Goal: Task Accomplishment & Management: Use online tool/utility

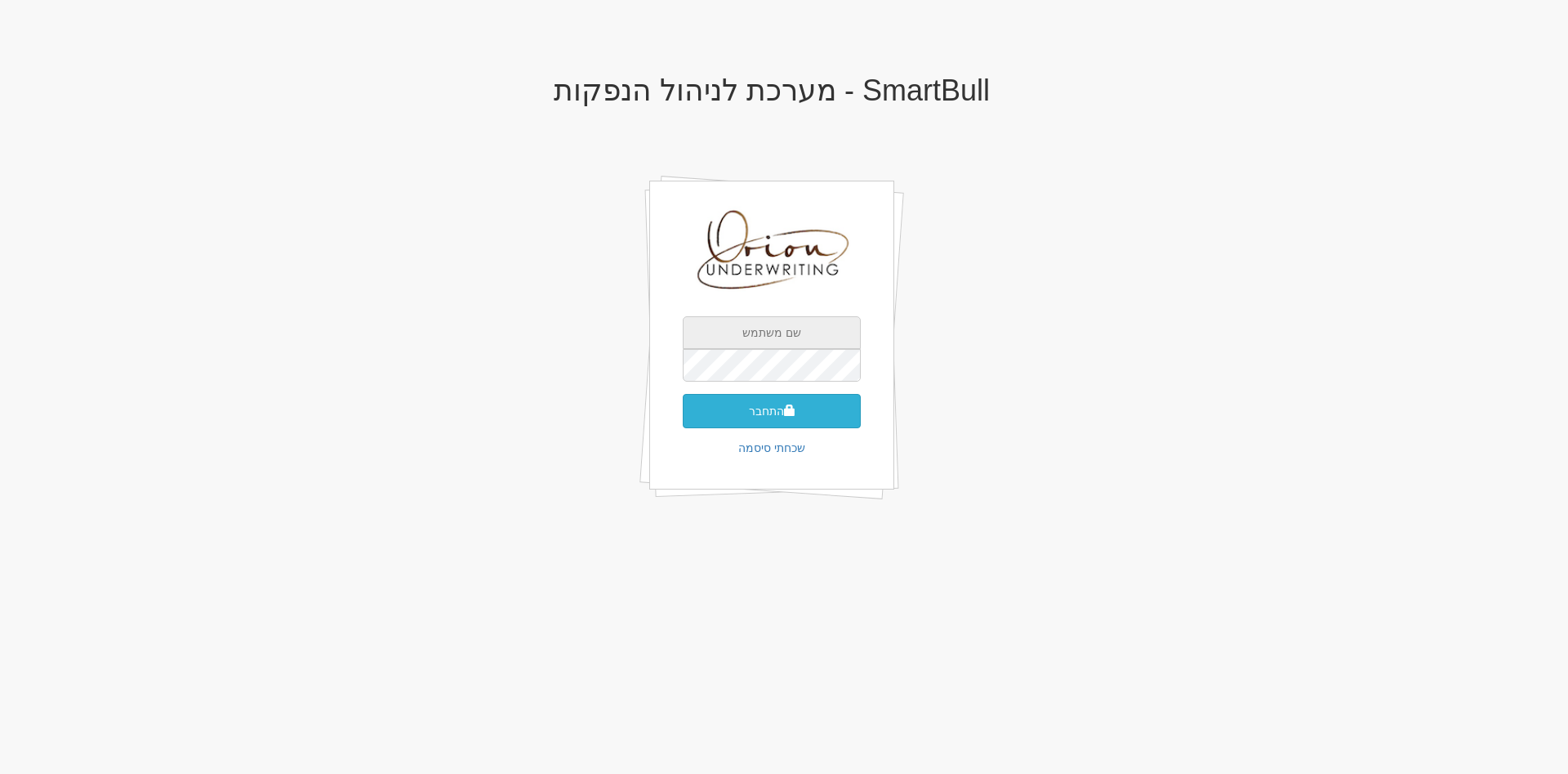
type input "[EMAIL_ADDRESS][DOMAIN_NAME]"
click at [760, 400] on button "התחבר" at bounding box center [771, 410] width 178 height 34
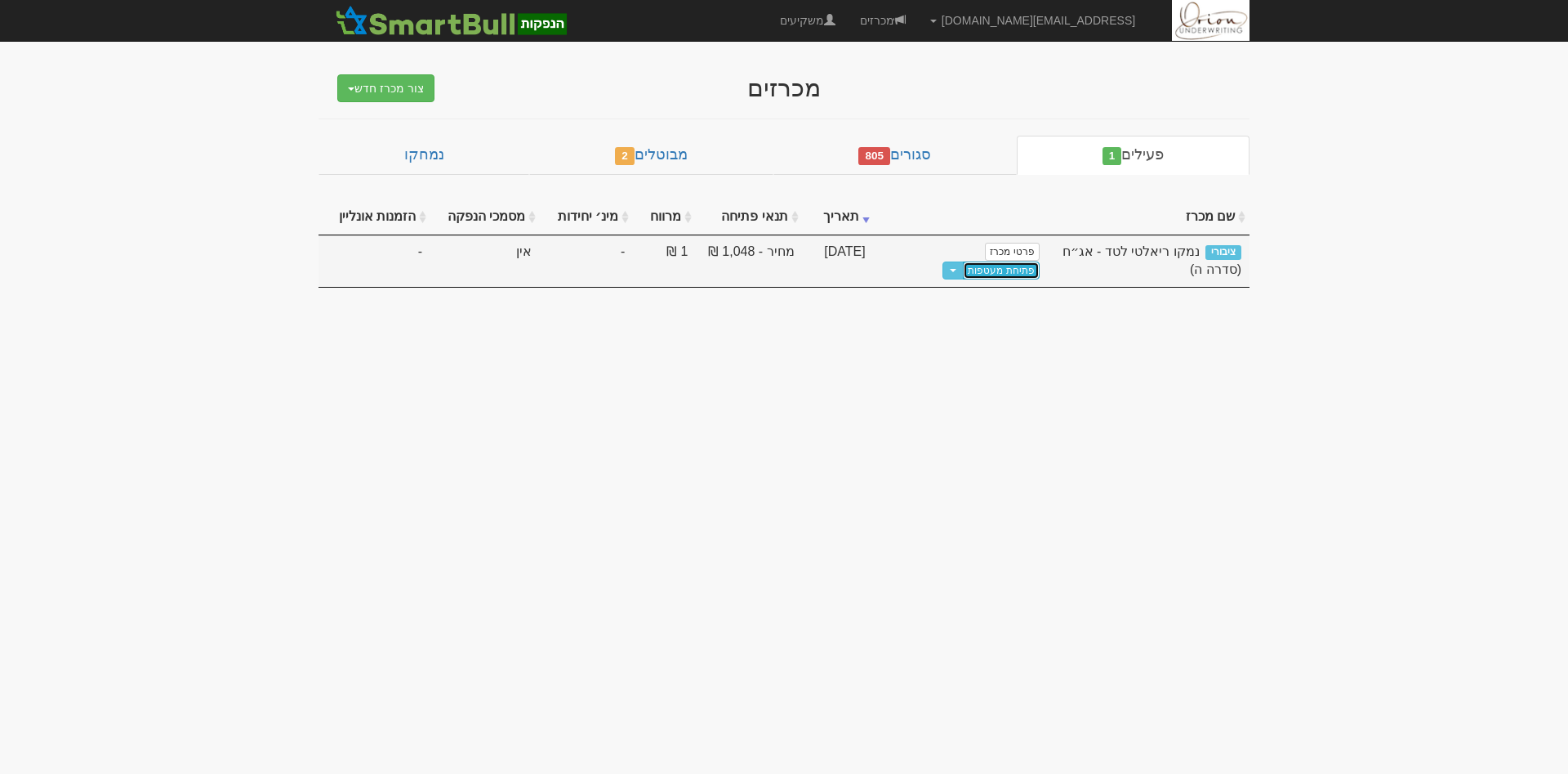
click at [968, 261] on link "פתיחת מעטפות" at bounding box center [1001, 270] width 76 height 18
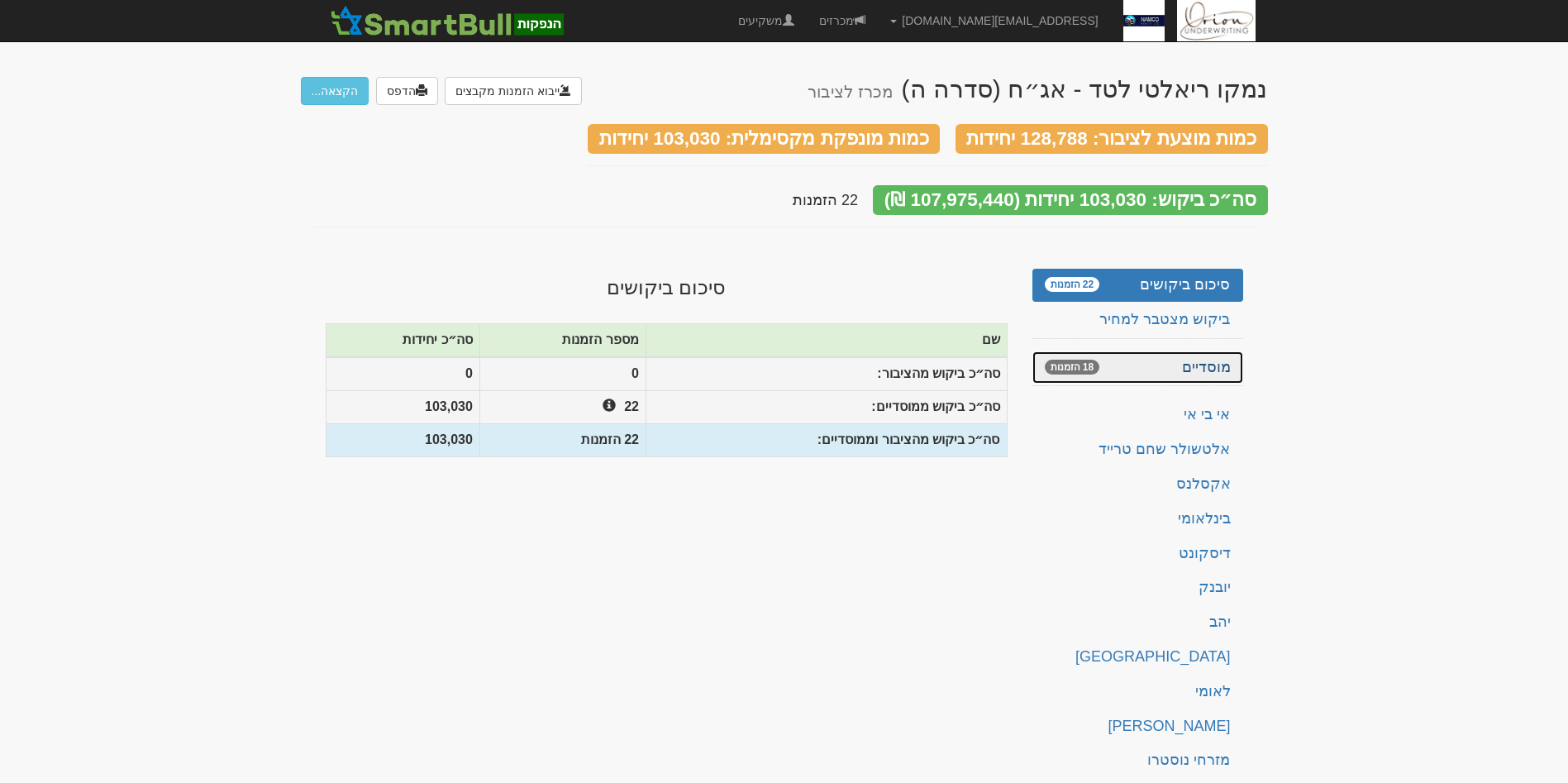
click at [1142, 360] on link "מוסדיים 18 הזמנות" at bounding box center [1138, 367] width 211 height 33
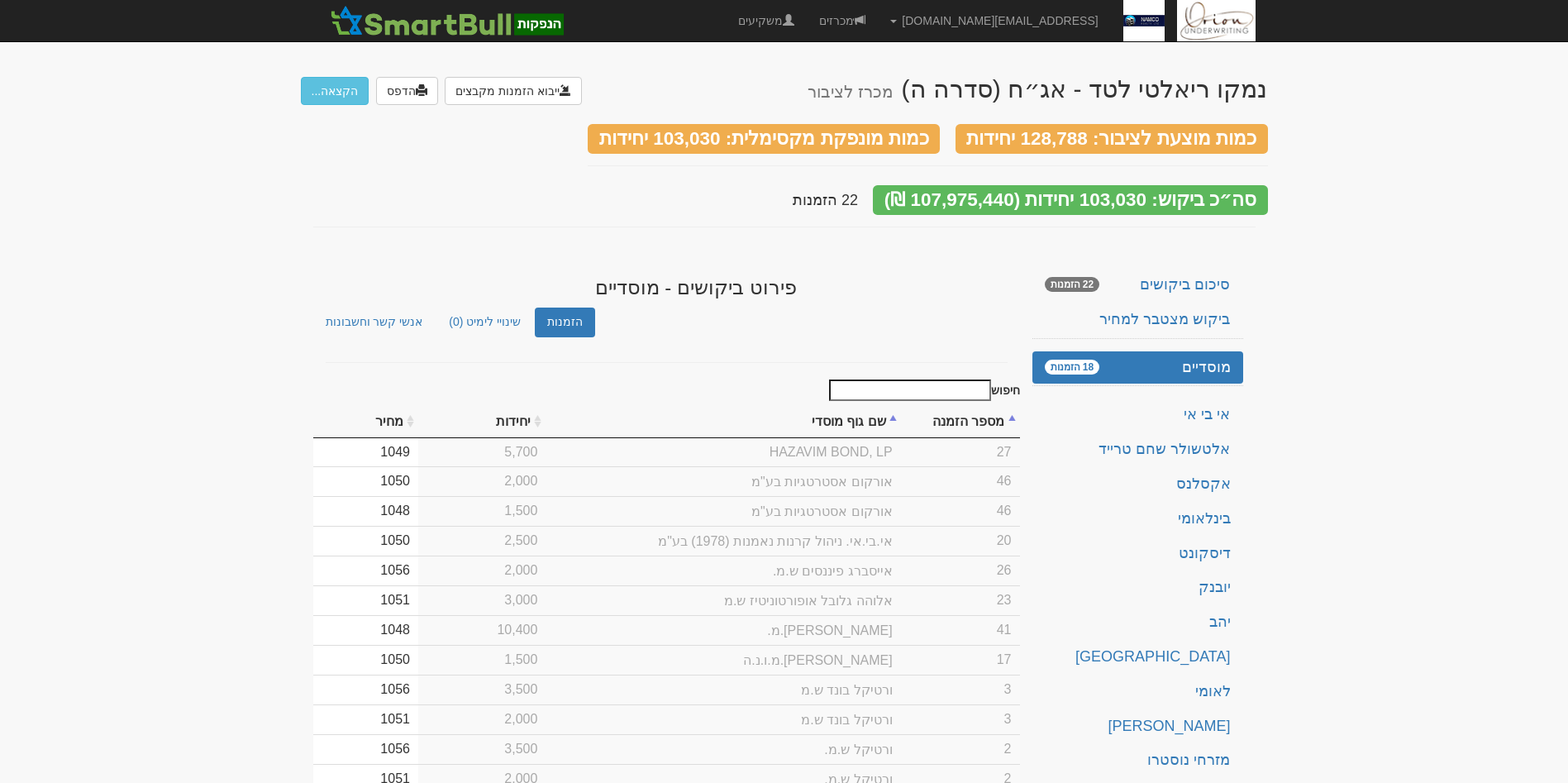
click at [419, 438] on td "1049" at bounding box center [365, 452] width 105 height 28
type input "1055"
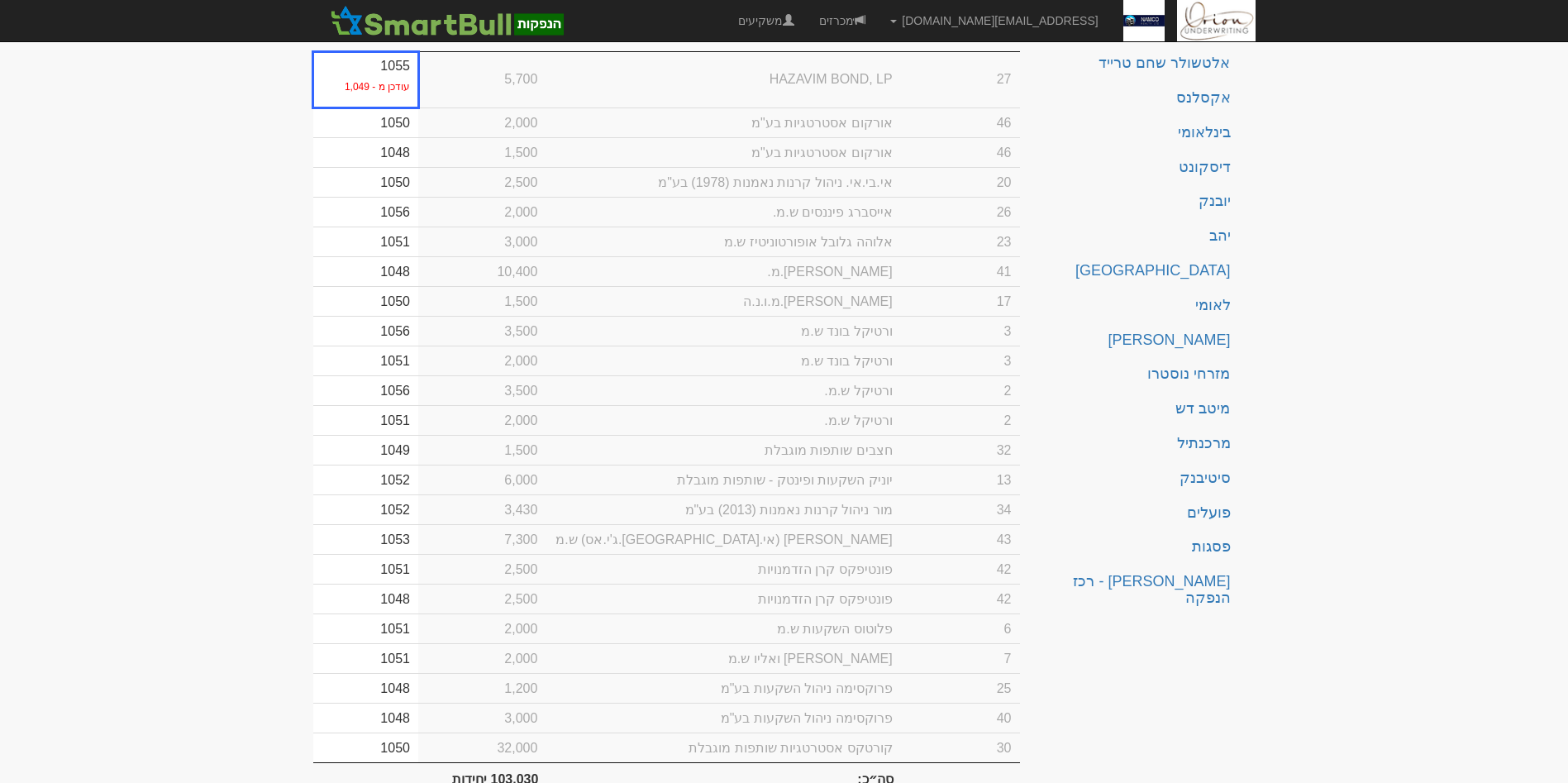
scroll to position [390, 0]
click at [419, 432] on td "1049" at bounding box center [365, 447] width 105 height 30
type input "1055"
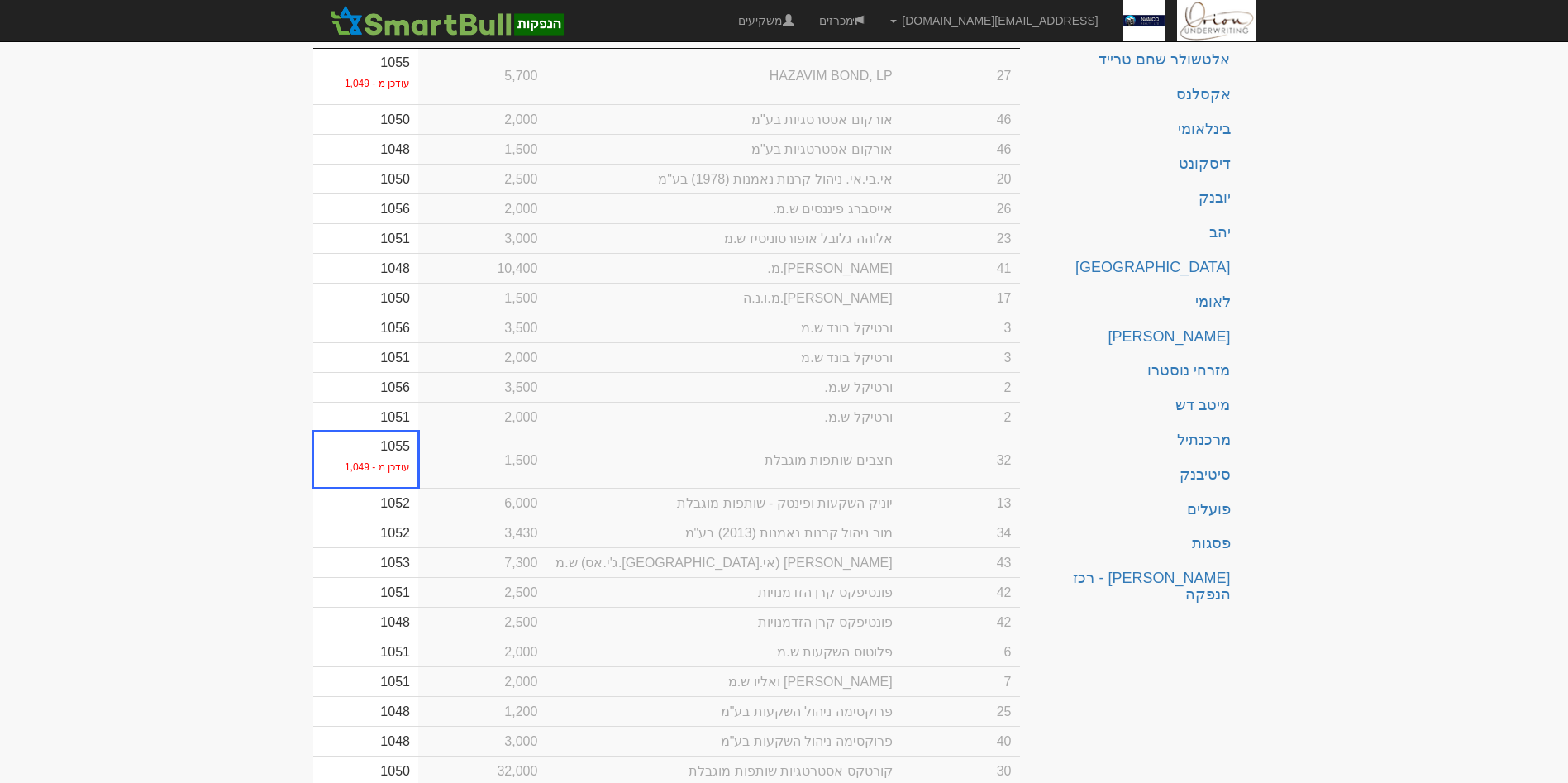
click at [419, 577] on td "1051" at bounding box center [365, 591] width 105 height 30
type input "1053"
click at [419, 634] on td "1048" at bounding box center [365, 648] width 105 height 30
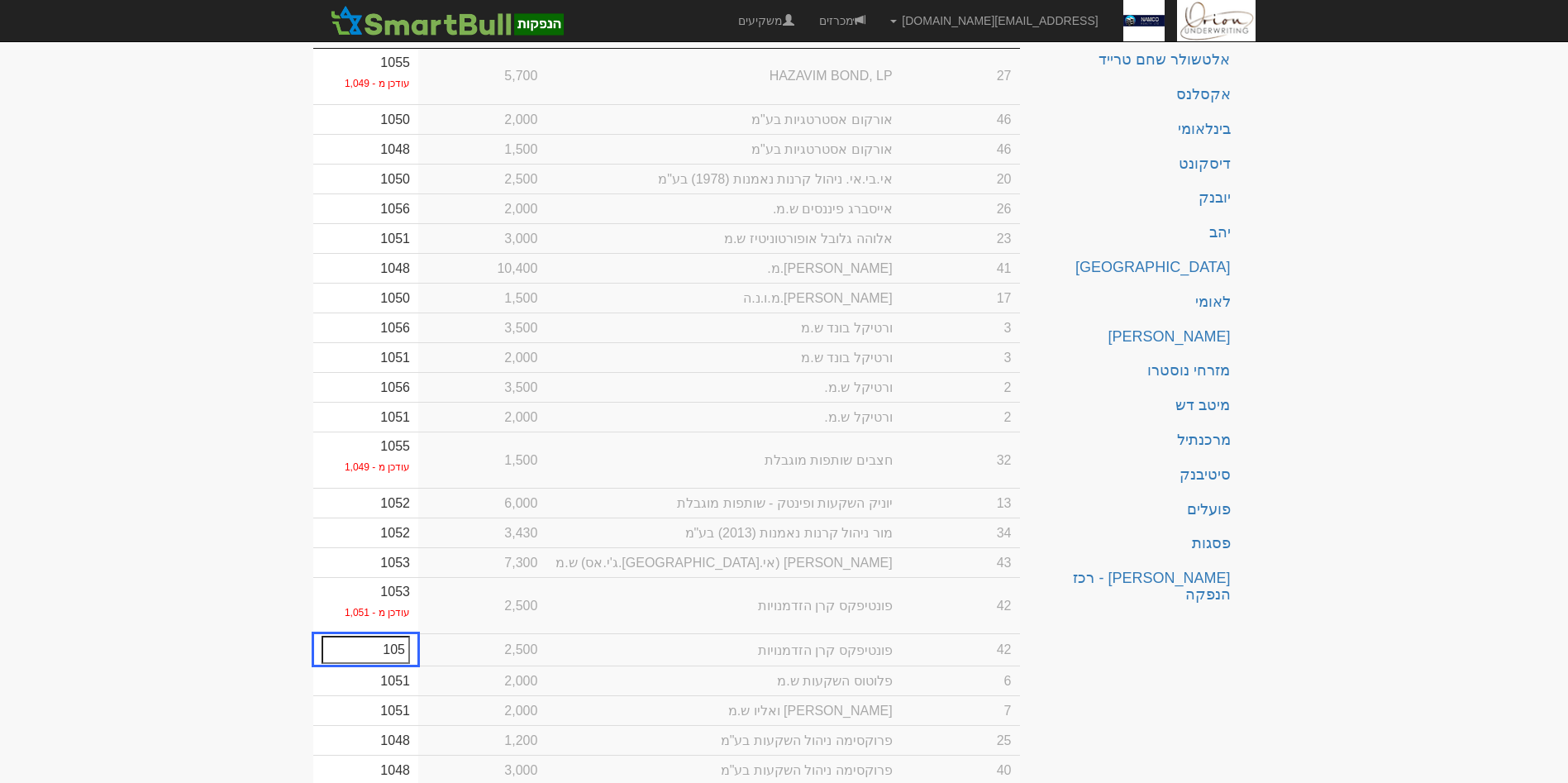
type input "1053"
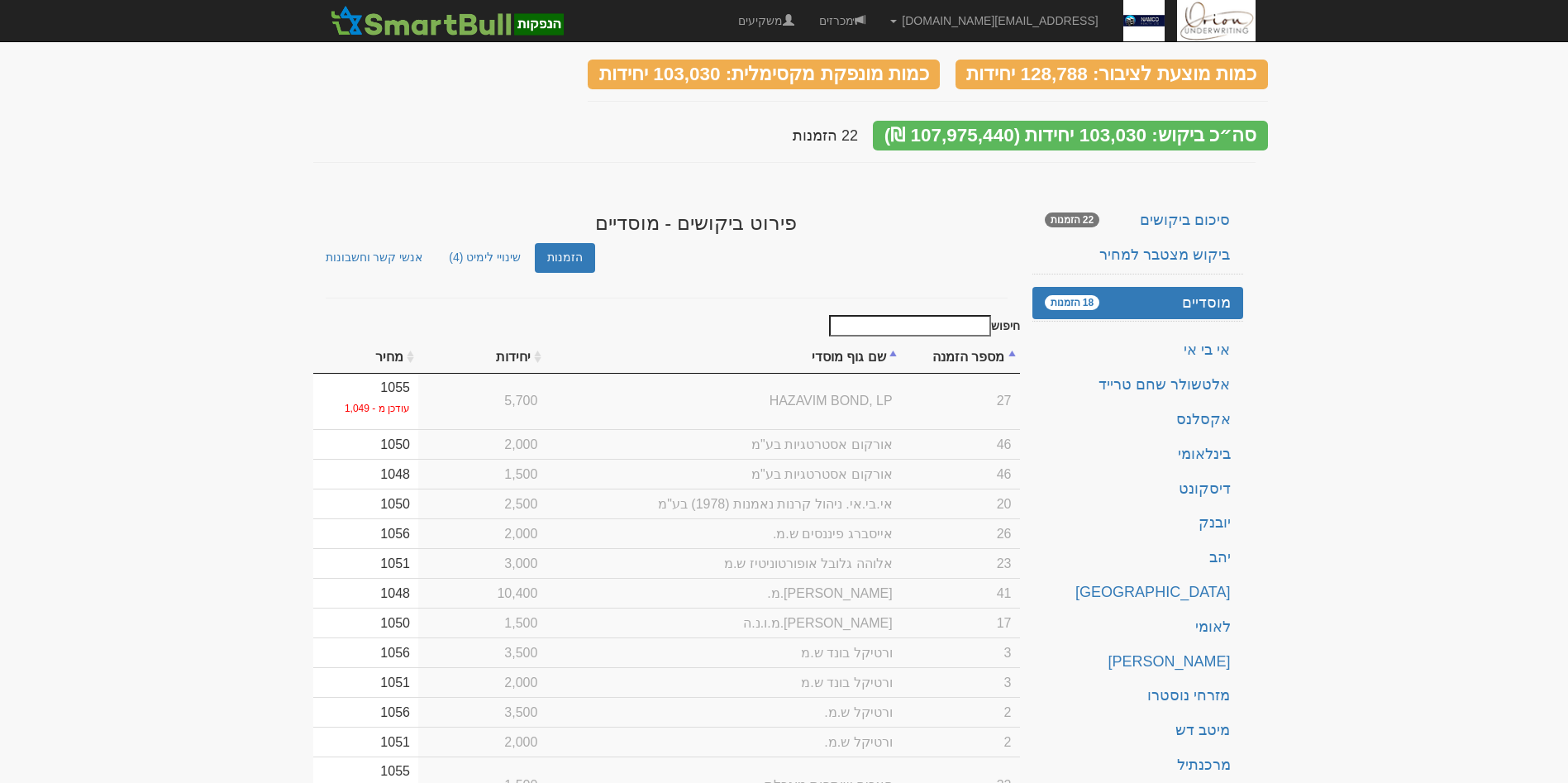
scroll to position [0, 0]
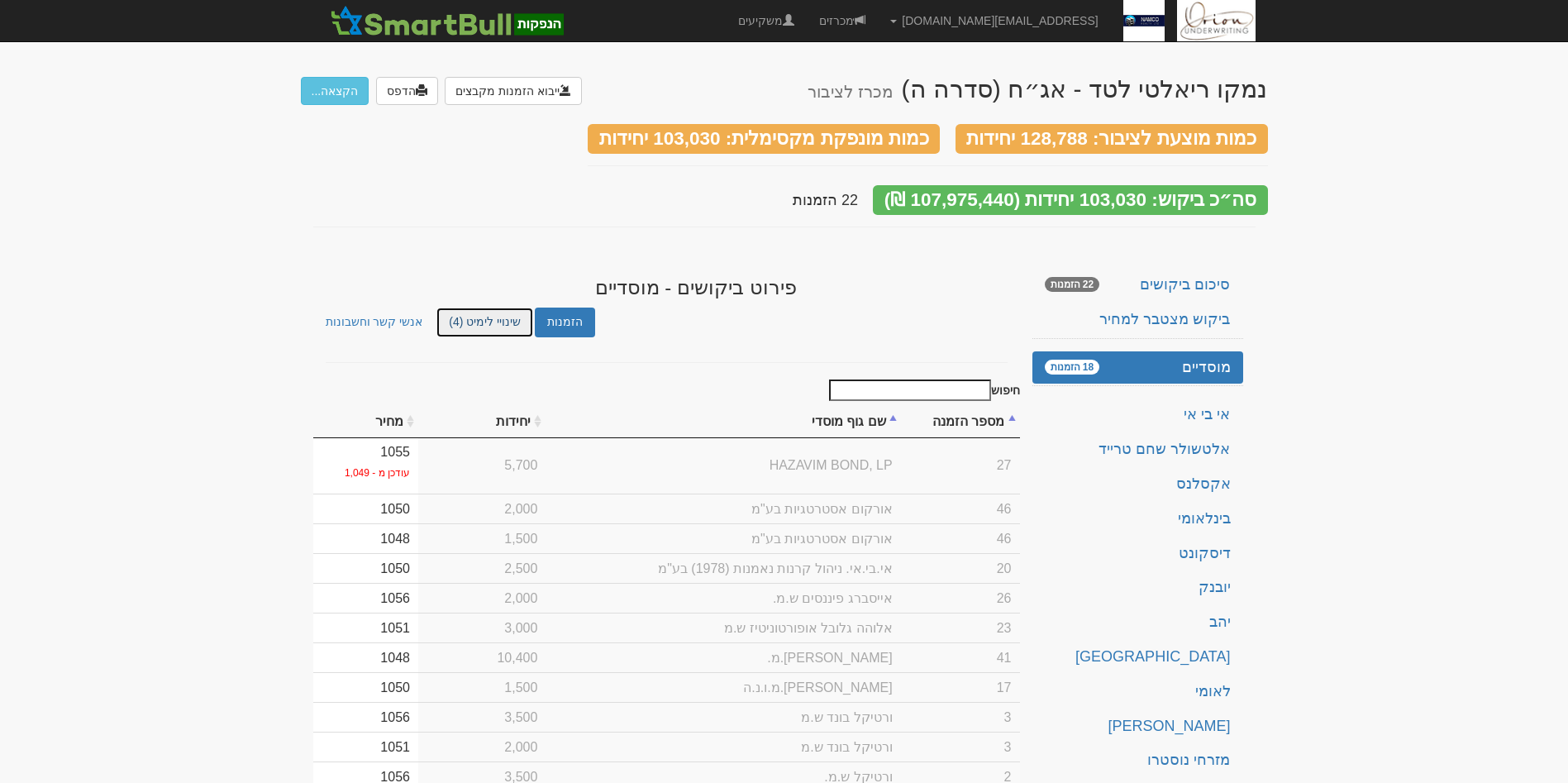
click at [464, 310] on link "שינויי לימיט (4)" at bounding box center [484, 321] width 96 height 29
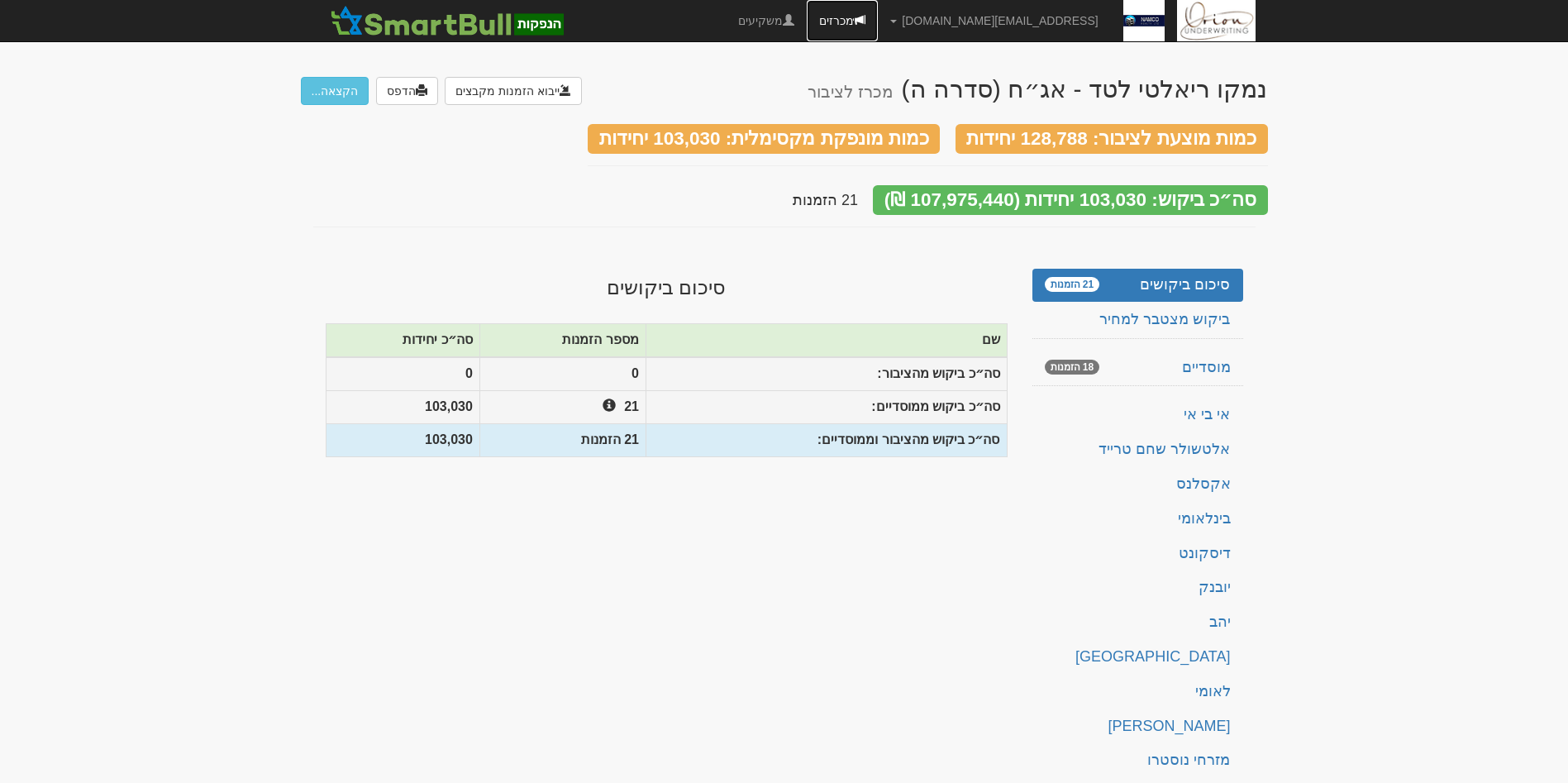
click at [877, 25] on link "מכרזים" at bounding box center [842, 21] width 71 height 41
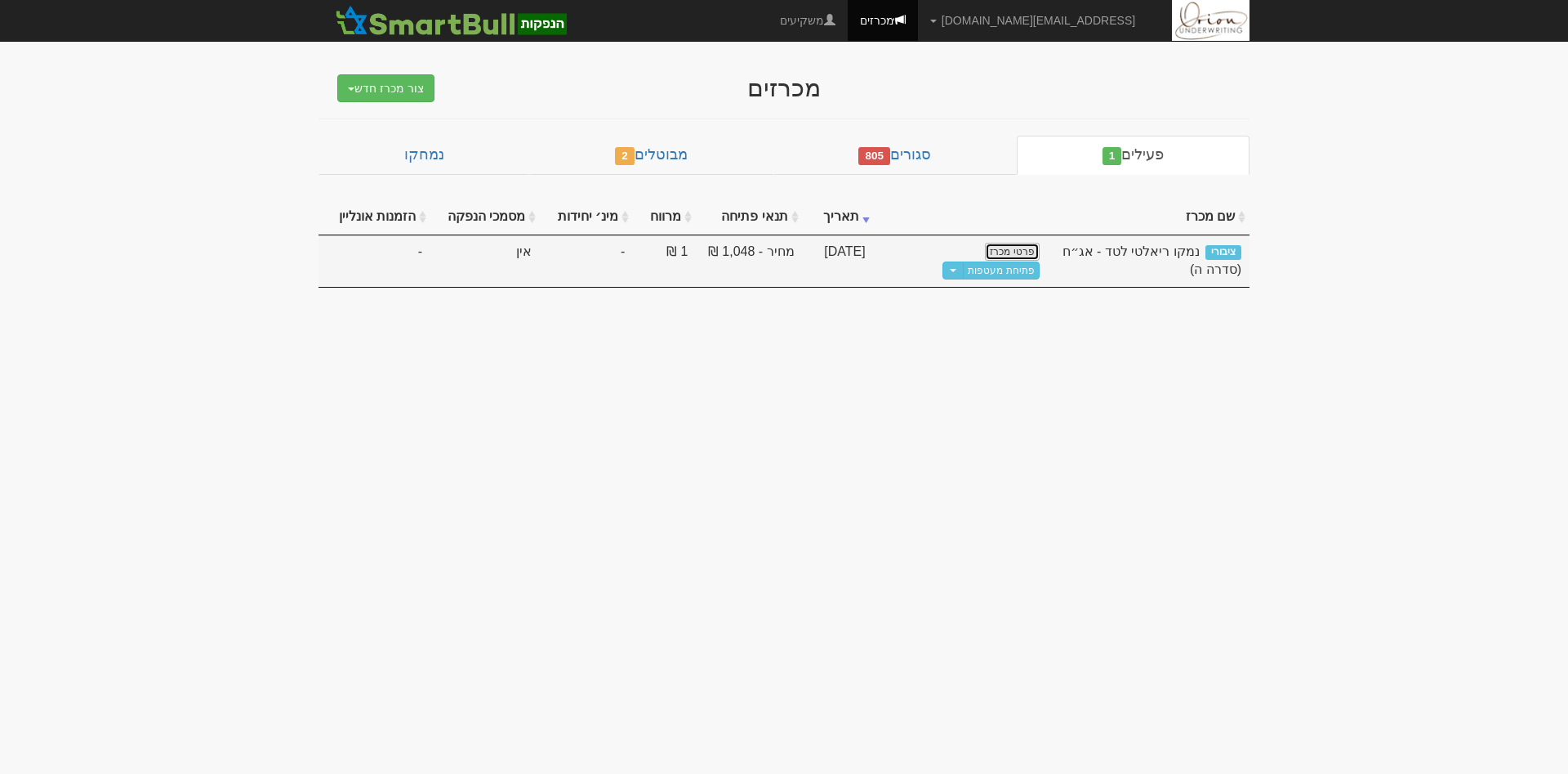
click at [1025, 258] on link "פרטי מכרז" at bounding box center [1012, 251] width 54 height 18
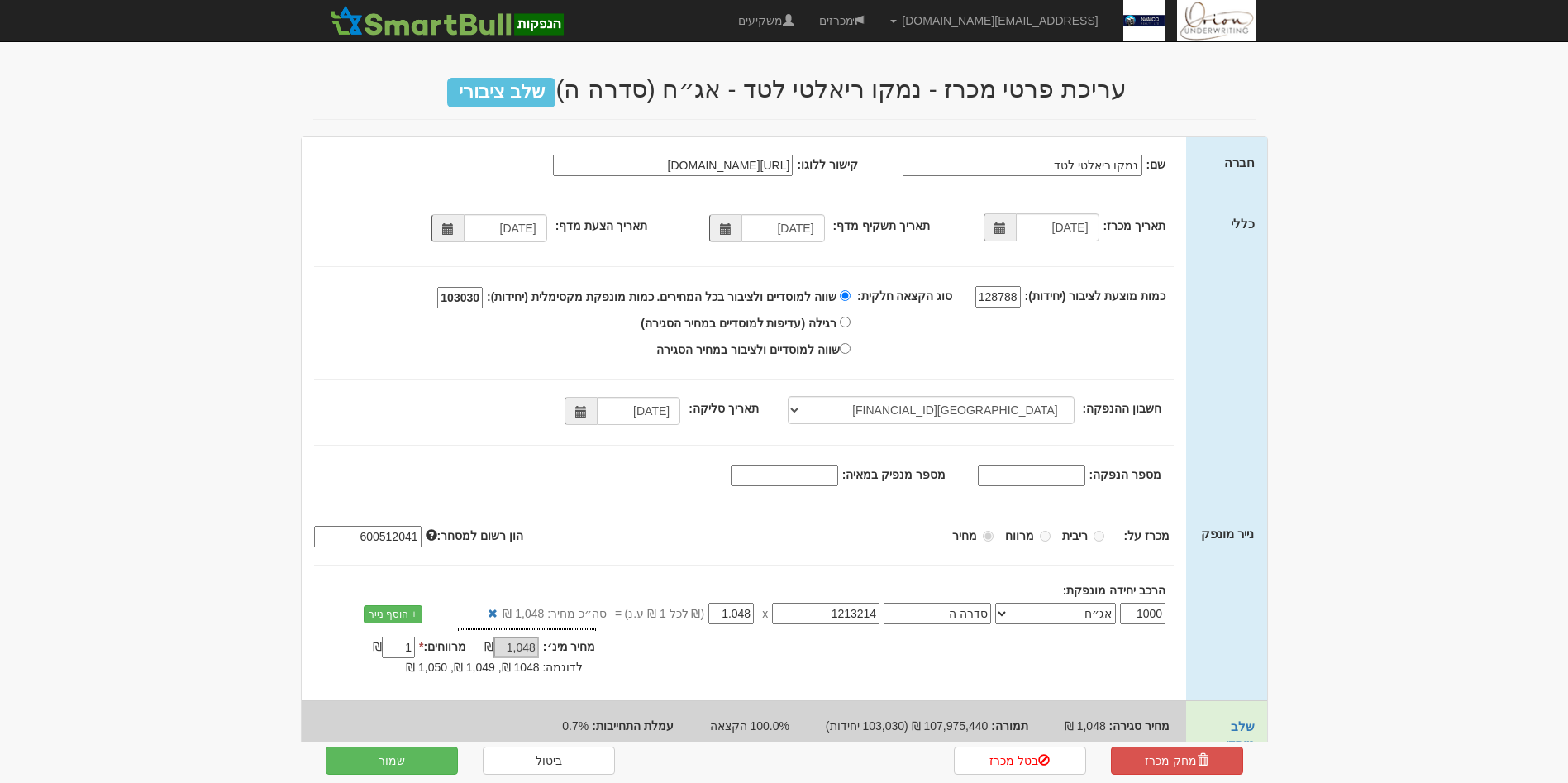
select select "מזרחי, 480, 123775, IL56 0204 8000 0000 0123 775"
click at [850, 320] on input "רגילה (עדיפות למוסדיים במחיר הסגירה)" at bounding box center [845, 321] width 10 height 10
radio input "true"
click at [397, 755] on button "שמור" at bounding box center [392, 761] width 133 height 28
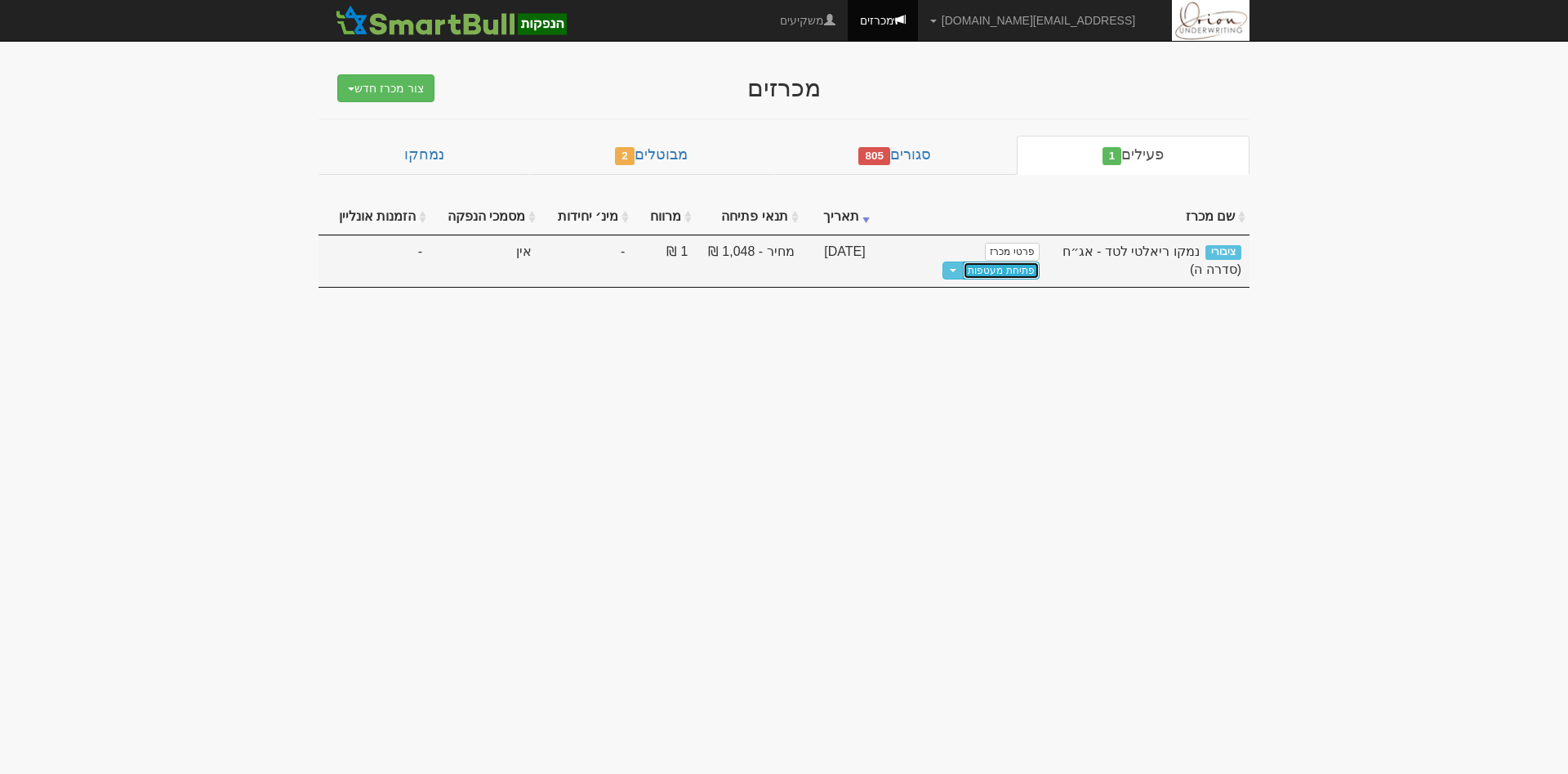
click at [963, 261] on link "פתיחת מעטפות" at bounding box center [1001, 270] width 76 height 18
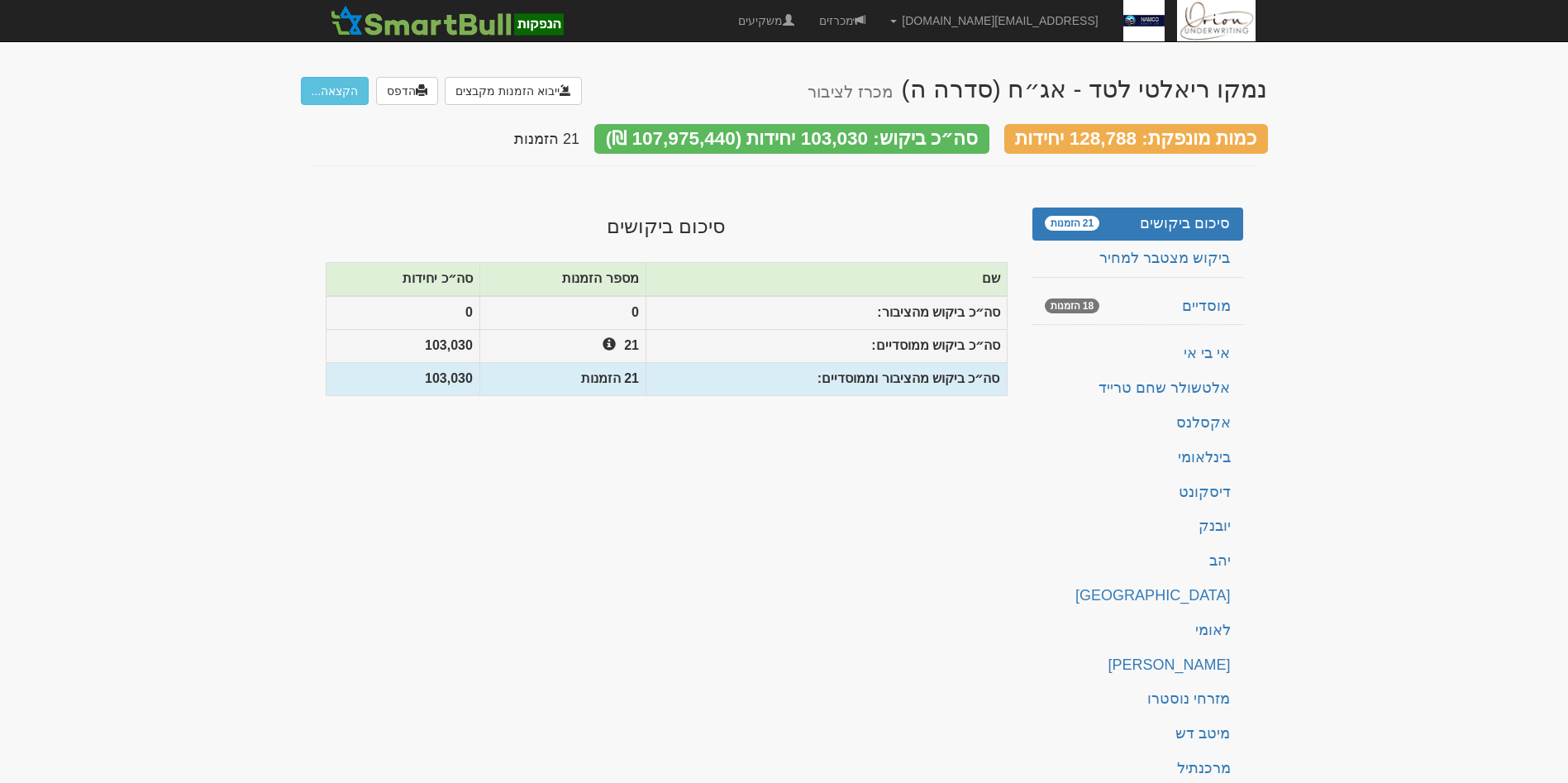
click at [315, 75] on div "ייבוא הזמנות מקבצים הדפס הקצאה..." at bounding box center [441, 90] width 281 height 30
click at [319, 82] on button "הקצאה..." at bounding box center [335, 91] width 68 height 28
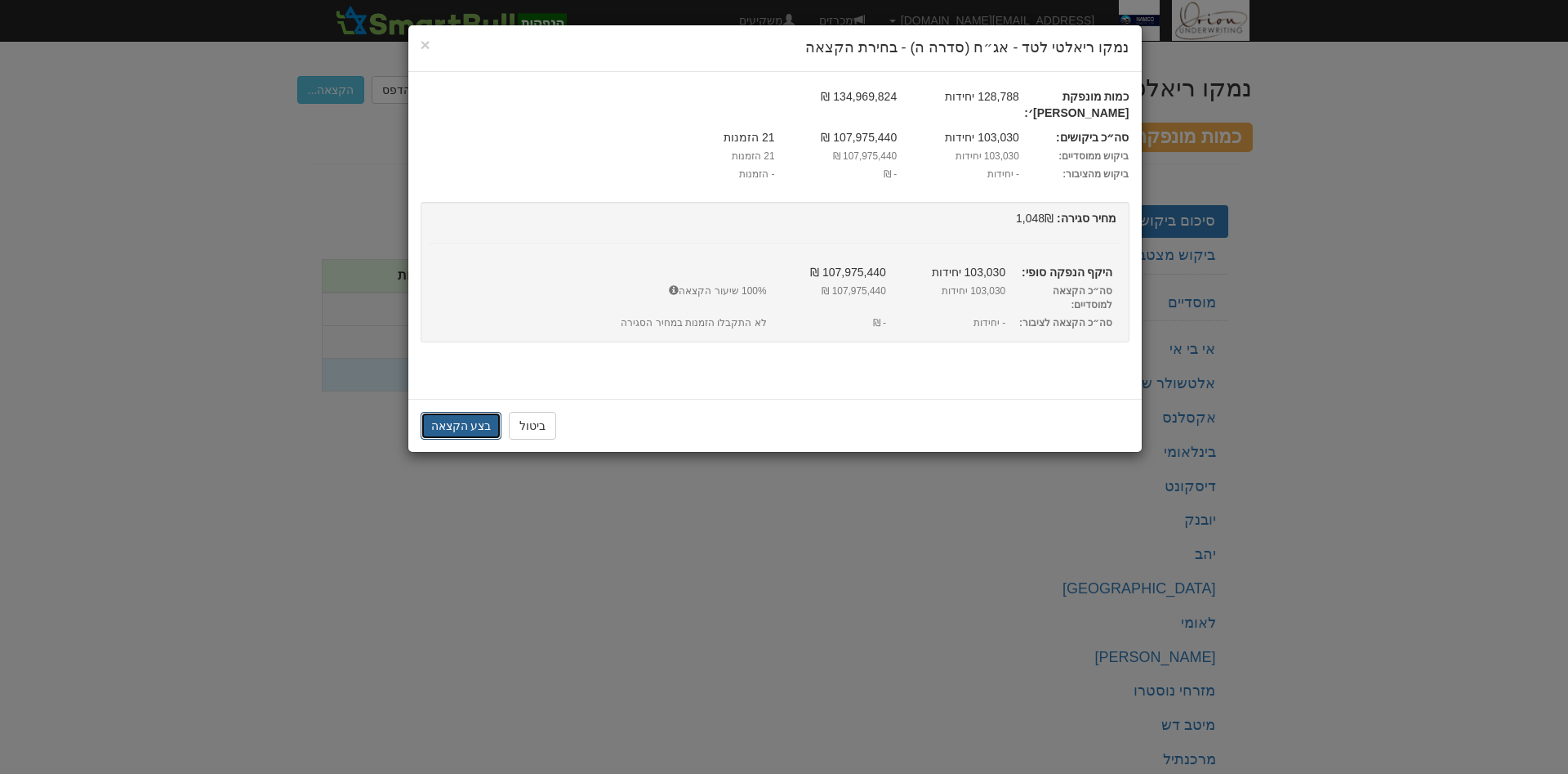
click at [458, 412] on button "בצע הקצאה" at bounding box center [462, 426] width 81 height 28
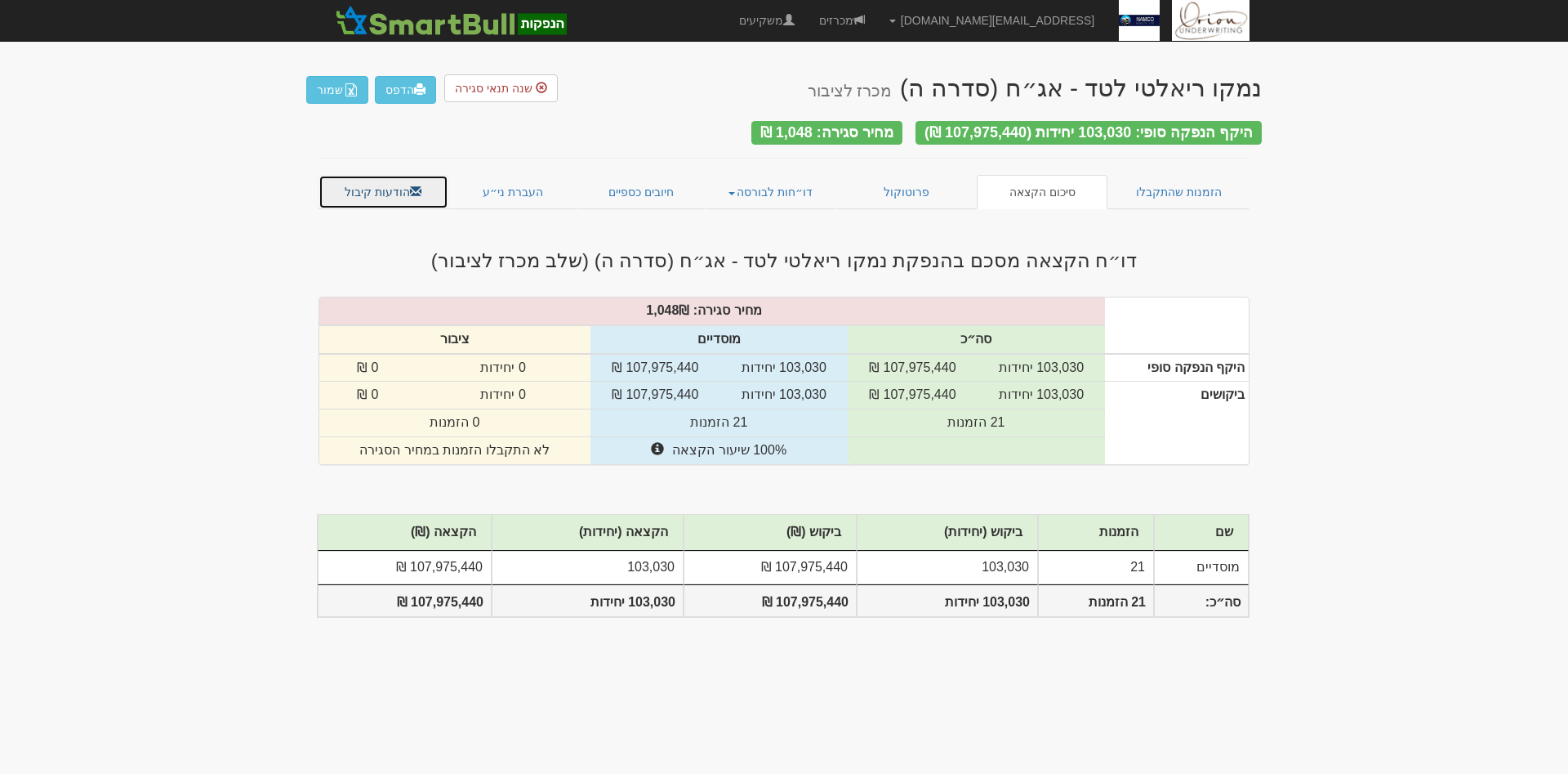
click at [398, 191] on link "הודעות קיבול" at bounding box center [383, 191] width 130 height 34
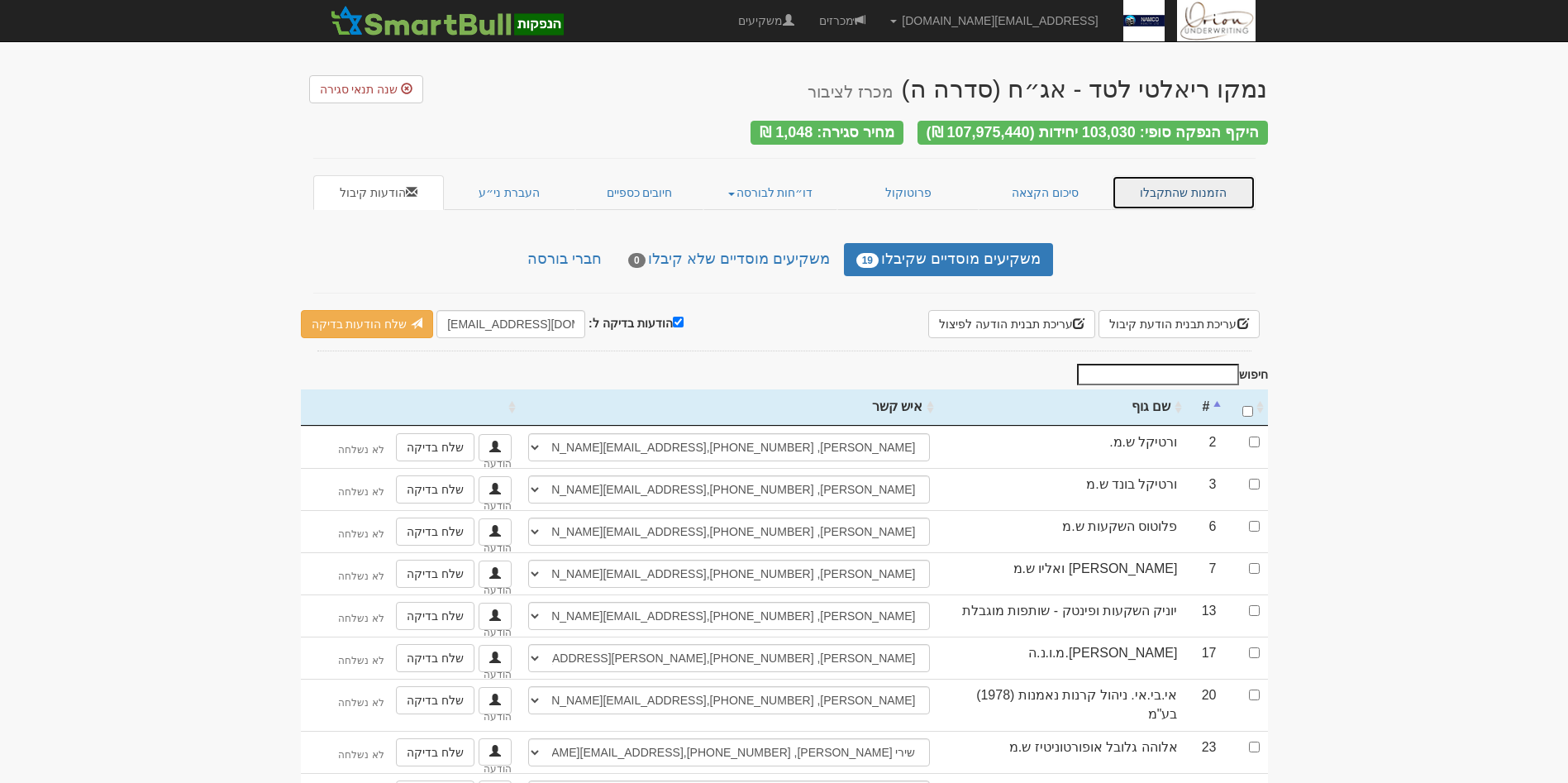
click at [1127, 187] on link "הזמנות שהתקבלו" at bounding box center [1184, 192] width 144 height 35
click at [1087, 186] on link "סיכום הקצאה" at bounding box center [1045, 192] width 133 height 35
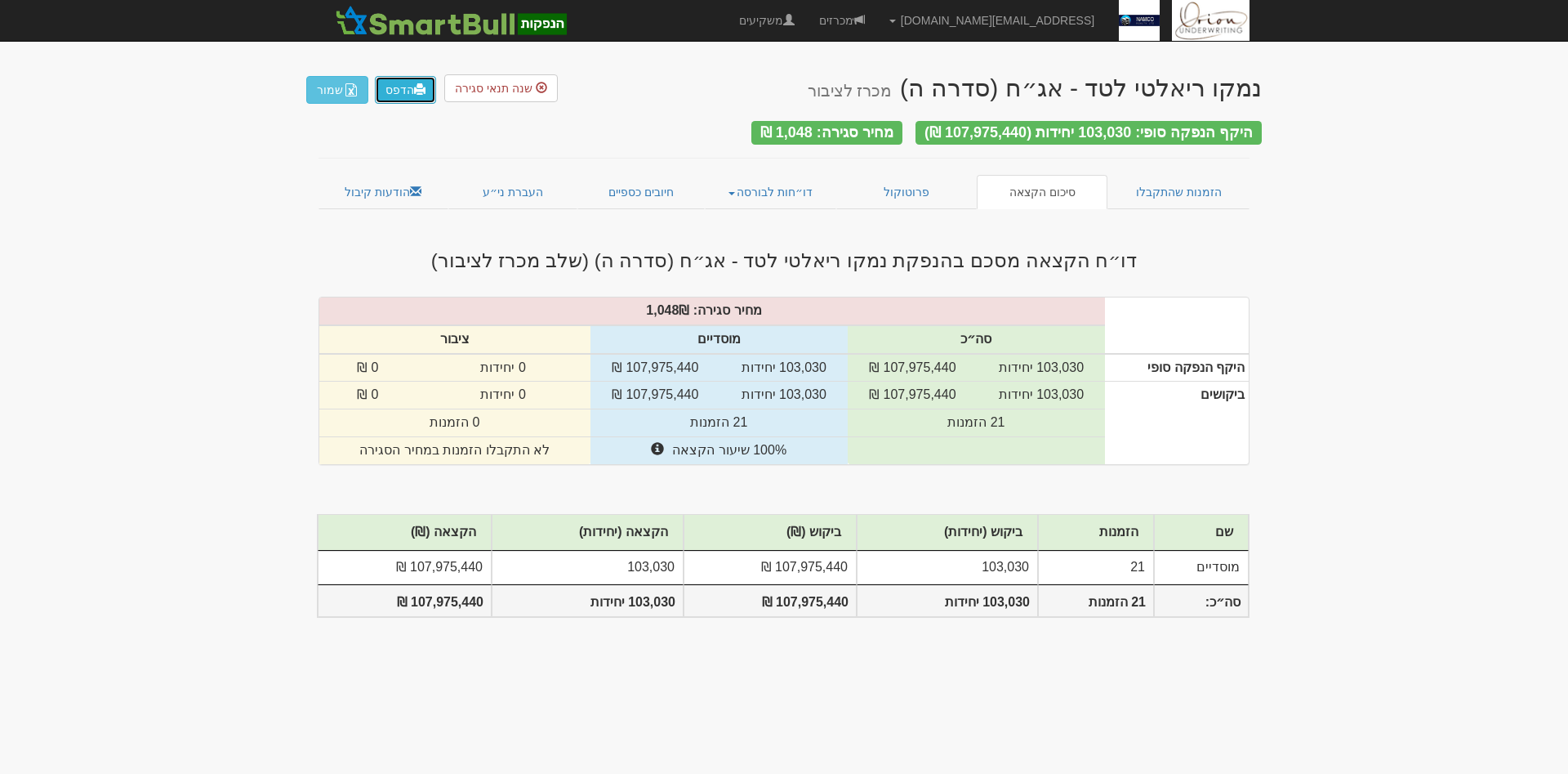
click at [411, 97] on link "הדפס" at bounding box center [405, 90] width 61 height 28
click at [884, 183] on link "פרוטוקול" at bounding box center [907, 191] width 140 height 34
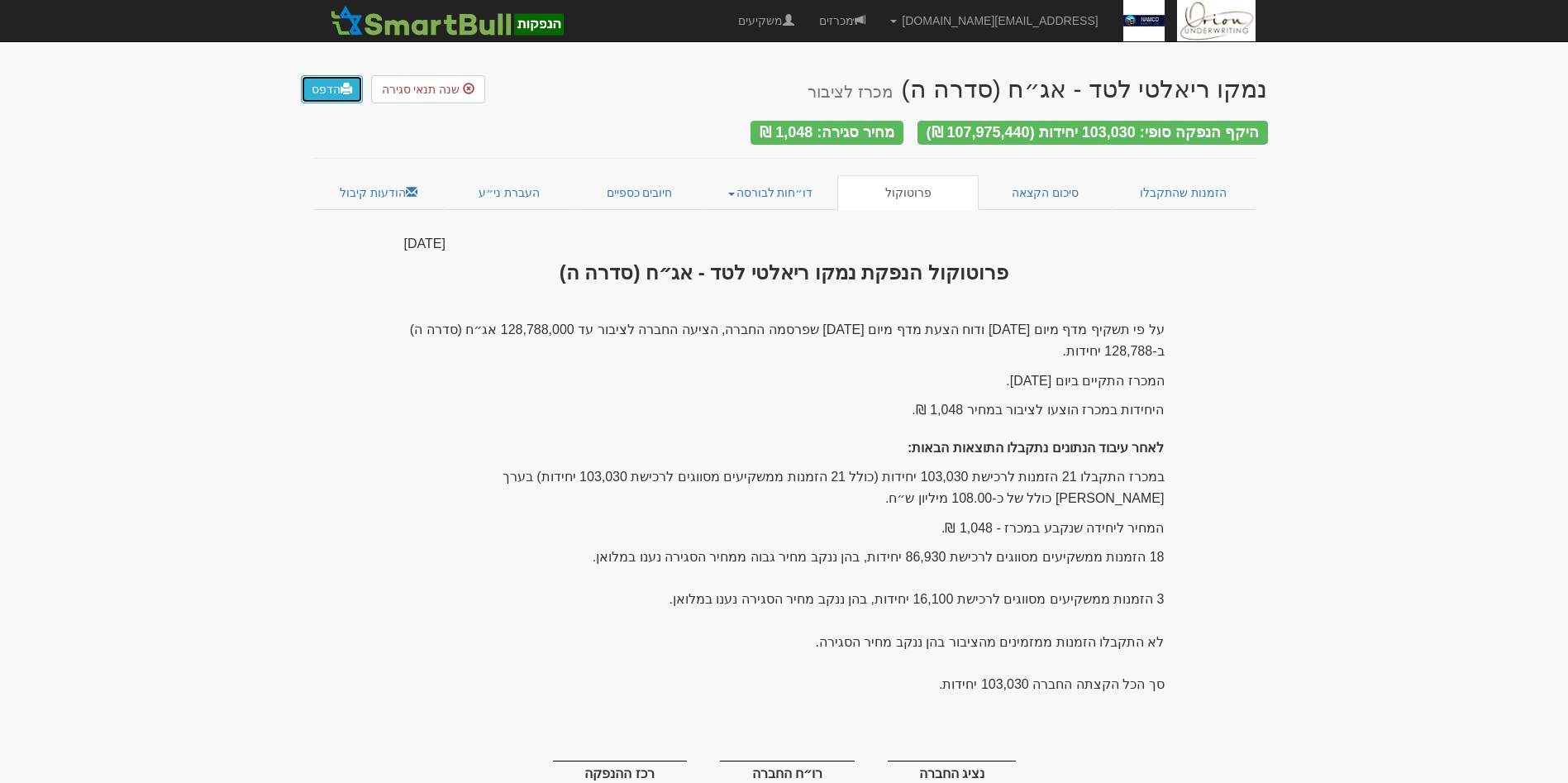
click at [333, 88] on link "הדפס" at bounding box center [332, 89] width 62 height 28
click at [382, 183] on link "הודעות קיבול" at bounding box center [378, 192] width 132 height 35
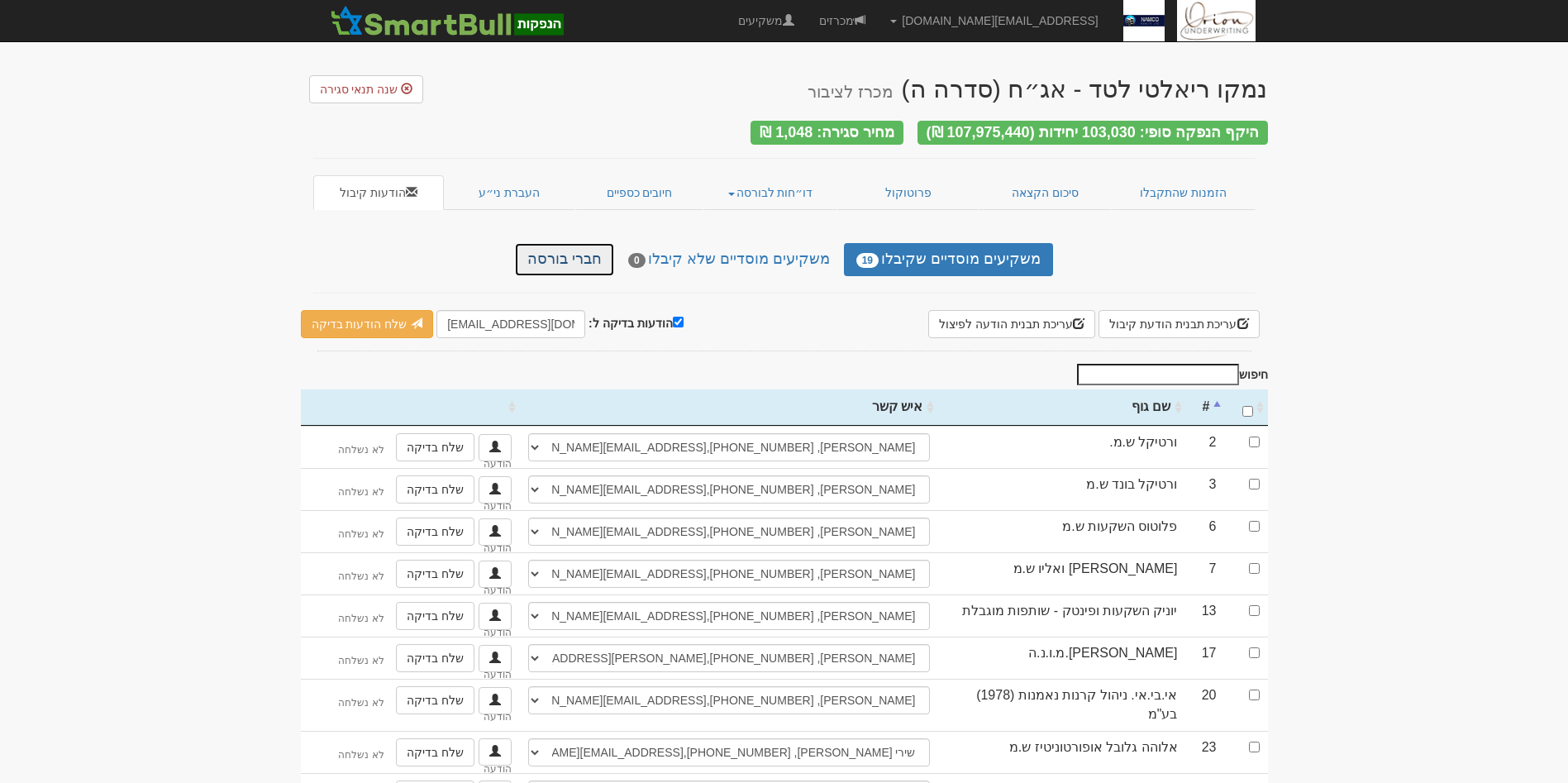
click at [592, 262] on link "חברי בורסה" at bounding box center [564, 259] width 99 height 33
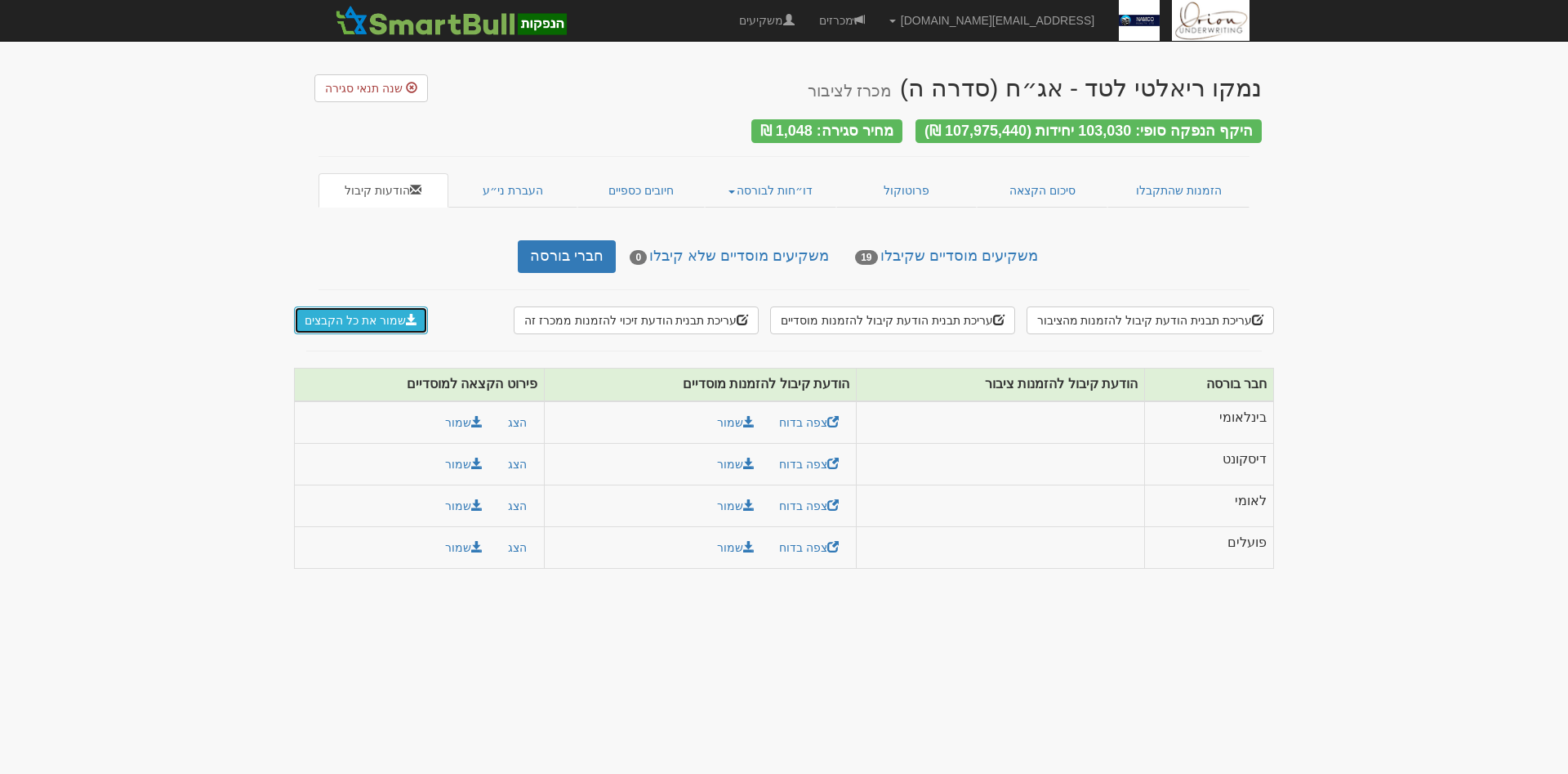
click at [379, 307] on button "שמור את כל הקבצים" at bounding box center [360, 320] width 134 height 28
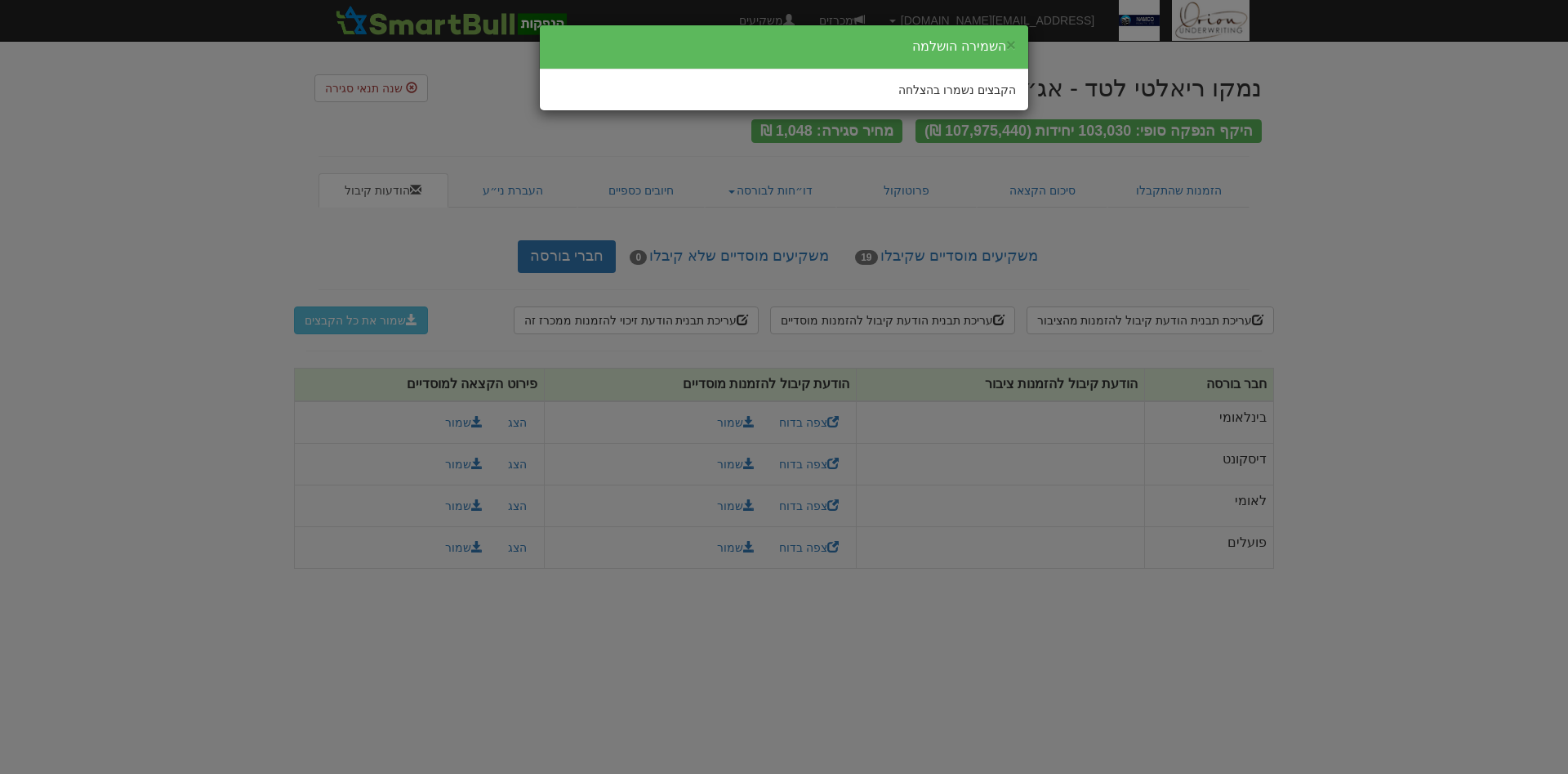
click at [1433, 142] on div "× השמירה הושלמה הקבצים נשמרו בהצלחה" at bounding box center [784, 387] width 1568 height 774
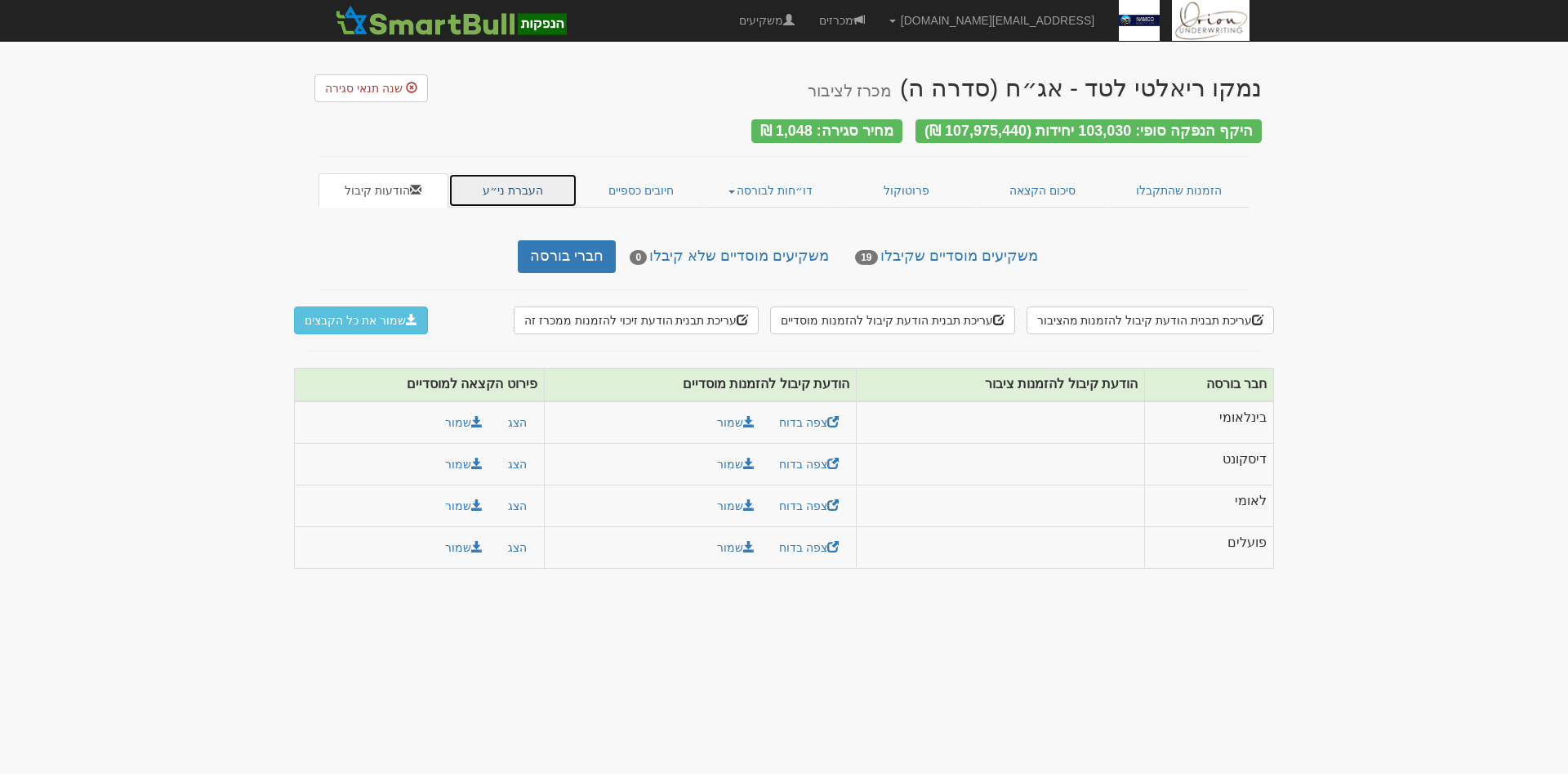
click at [490, 174] on link "העברת ני״ע" at bounding box center [513, 190] width 130 height 34
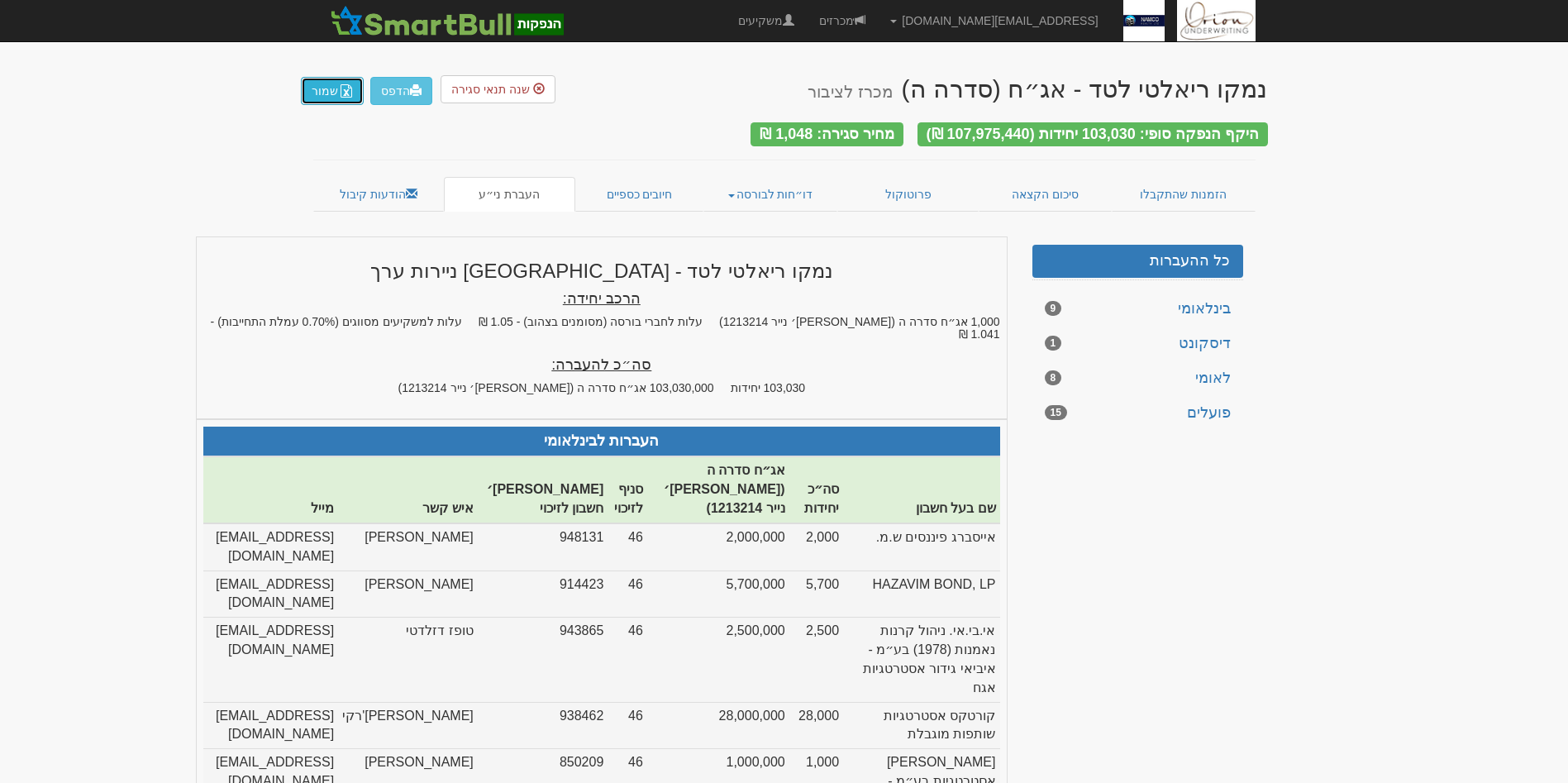
click at [340, 88] on img "button" at bounding box center [347, 91] width 13 height 13
click at [660, 197] on link "חיובים כספיים" at bounding box center [640, 193] width 129 height 35
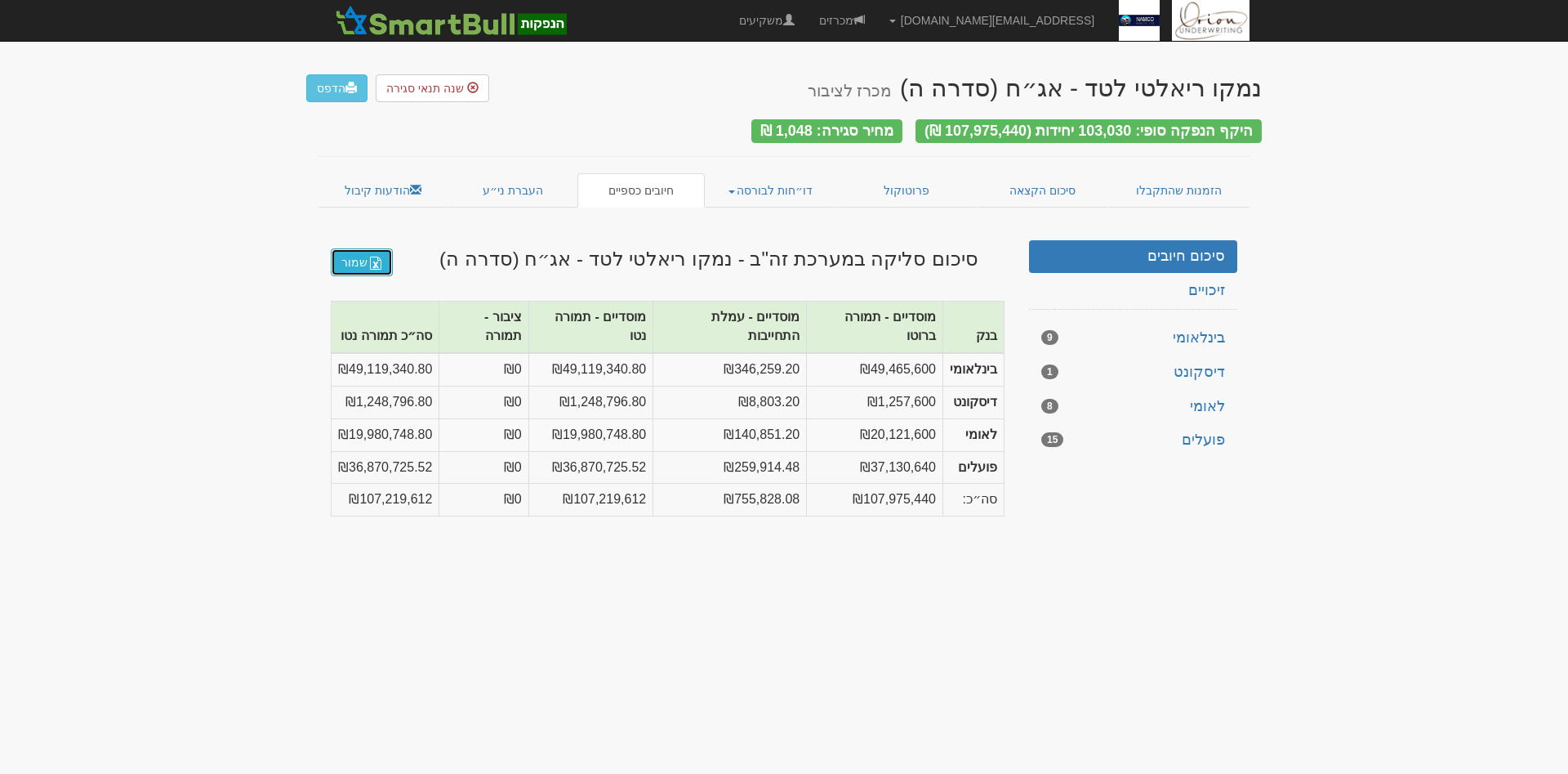
click at [375, 257] on img at bounding box center [376, 263] width 13 height 13
